Goal: Navigation & Orientation: Find specific page/section

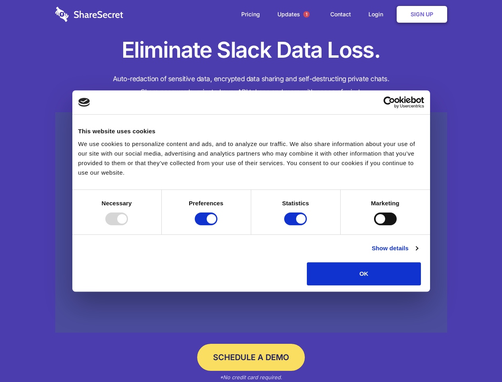
click at [128, 225] on div at bounding box center [116, 218] width 23 height 13
click at [217, 225] on input "Preferences" at bounding box center [206, 218] width 23 height 13
checkbox input "false"
click at [297, 225] on input "Statistics" at bounding box center [295, 218] width 23 height 13
checkbox input "false"
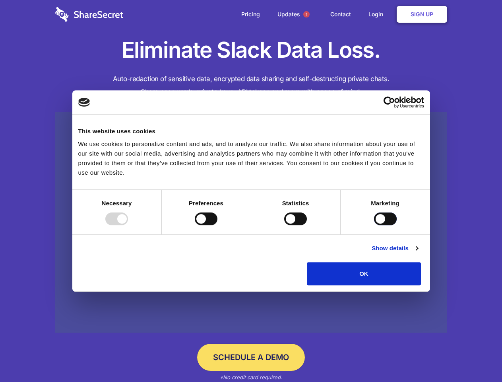
click at [374, 225] on input "Marketing" at bounding box center [385, 218] width 23 height 13
checkbox input "true"
click at [418, 253] on link "Show details" at bounding box center [395, 248] width 46 height 10
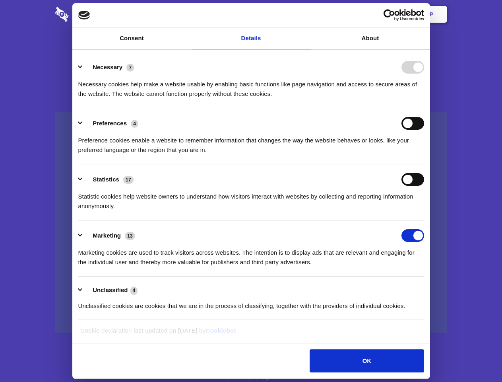
click at [424, 108] on li "Necessary 7 Necessary cookies help make a website usable by enabling basic func…" at bounding box center [251, 80] width 346 height 56
click at [306, 14] on span "1" at bounding box center [306, 14] width 6 height 6
